Goal: Information Seeking & Learning: Check status

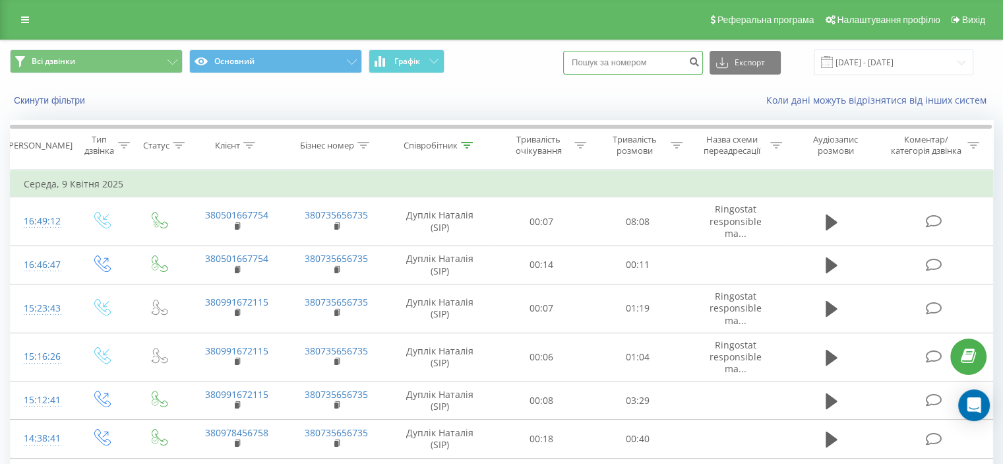
click at [662, 63] on input at bounding box center [633, 63] width 140 height 24
paste input "066) 704-30-84"
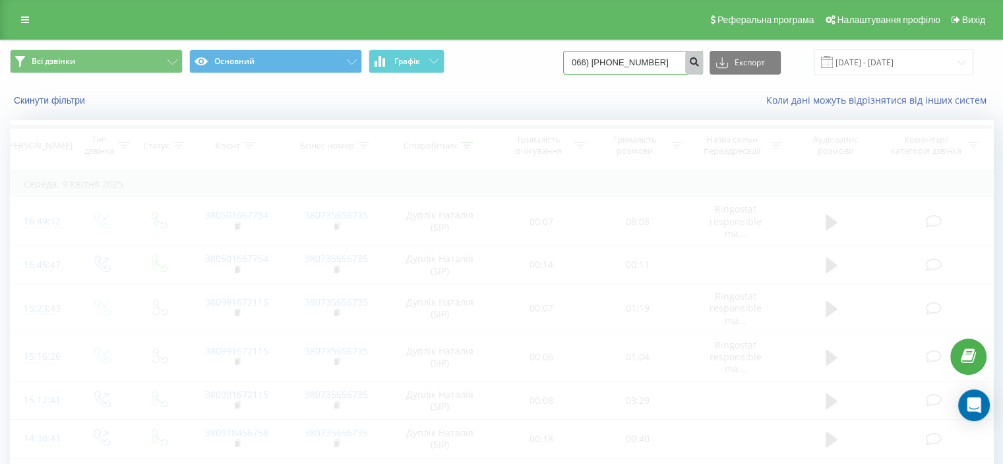
type input "066) 704-30-84"
click at [700, 59] on icon "submit" at bounding box center [693, 60] width 11 height 8
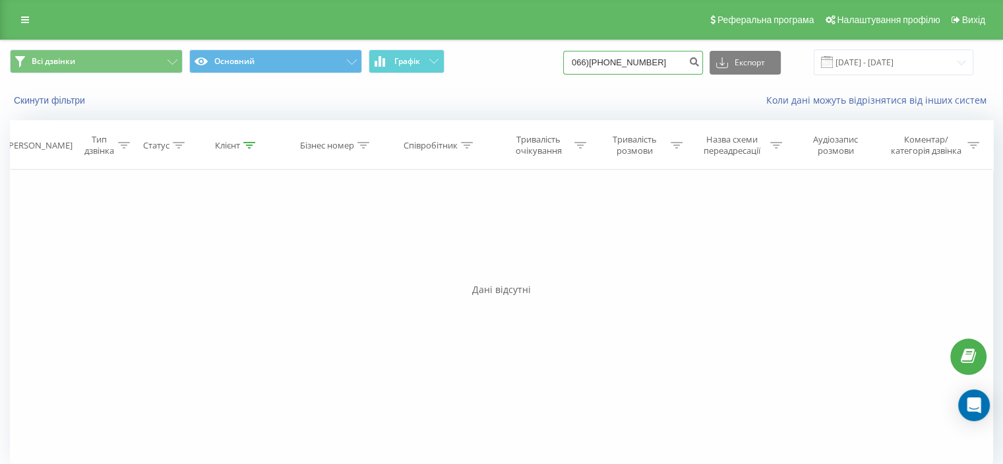
click at [657, 63] on input "066)704-30-84" at bounding box center [633, 63] width 140 height 24
click at [607, 61] on input "066)704-30-84" at bounding box center [633, 63] width 140 height 24
click at [623, 63] on input "066704-30-84" at bounding box center [633, 63] width 140 height 24
click at [632, 61] on input "06670430-84" at bounding box center [633, 63] width 140 height 24
type input "0667043084"
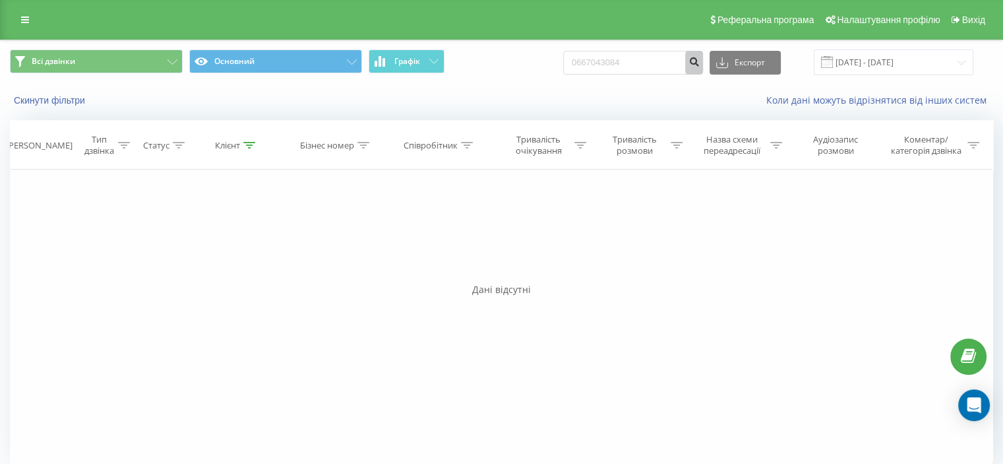
click at [703, 55] on button "submit" at bounding box center [694, 63] width 18 height 24
